Goal: Navigation & Orientation: Find specific page/section

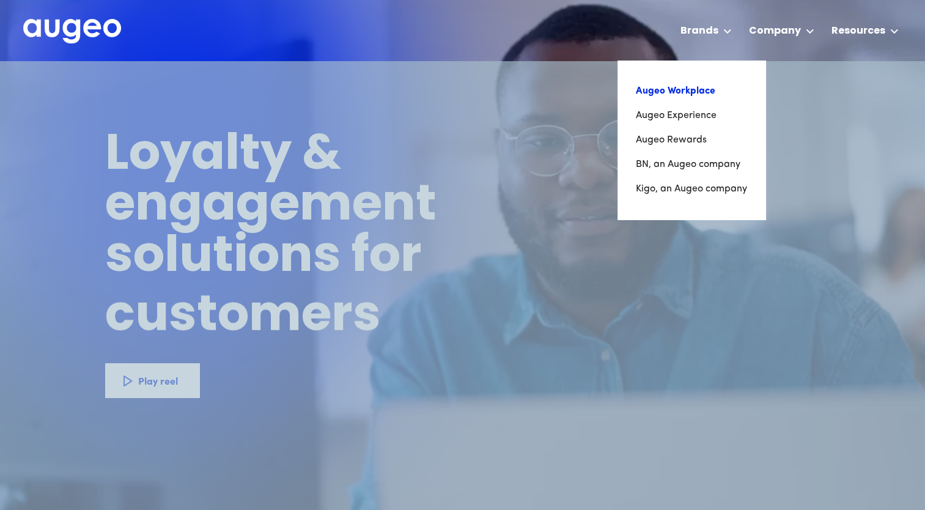
click at [697, 100] on link "Augeo Workplace" at bounding box center [691, 91] width 111 height 24
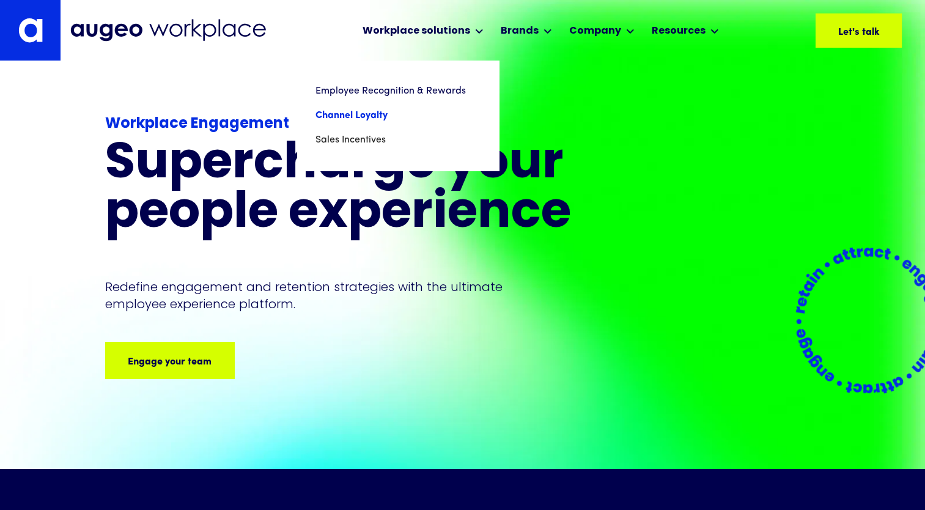
click at [362, 116] on link "Channel Loyalty" at bounding box center [397, 115] width 165 height 24
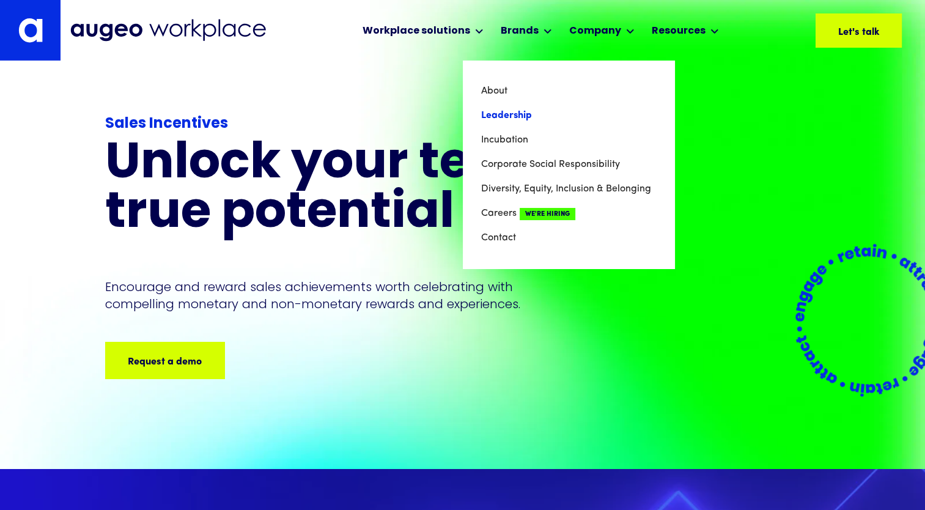
click at [549, 114] on link "Leadership" at bounding box center [568, 115] width 175 height 24
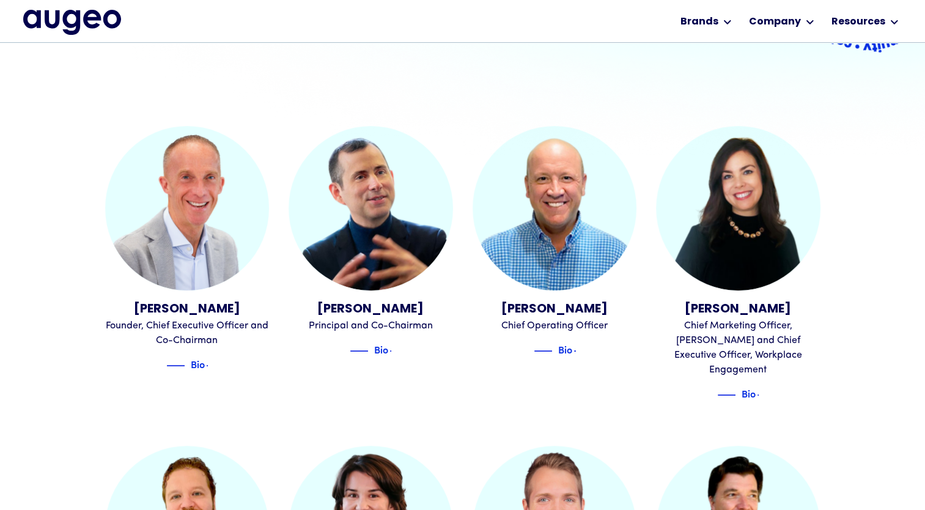
scroll to position [324, 0]
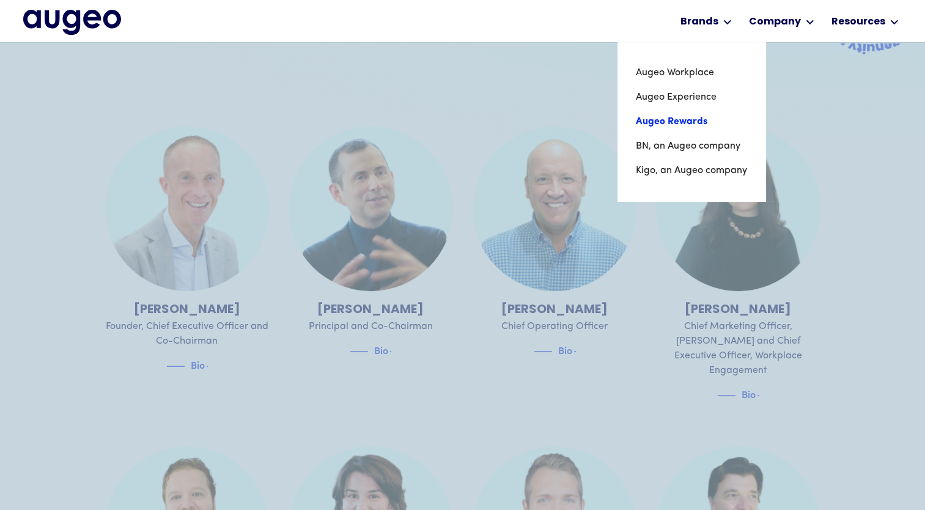
click at [684, 122] on link "Augeo Rewards" at bounding box center [691, 121] width 111 height 24
click at [665, 121] on link "Augeo Rewards" at bounding box center [691, 121] width 111 height 24
